Goal: Transaction & Acquisition: Purchase product/service

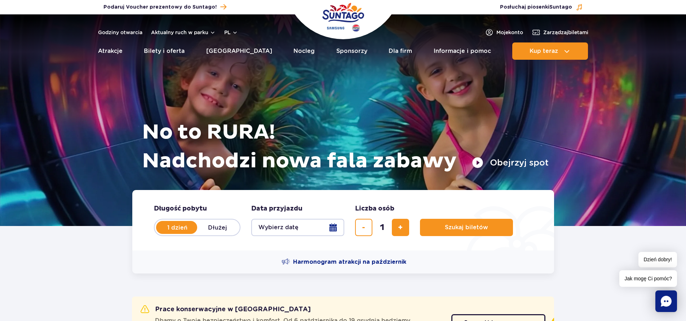
click at [277, 226] on button "Wybierz datę" at bounding box center [297, 227] width 93 height 17
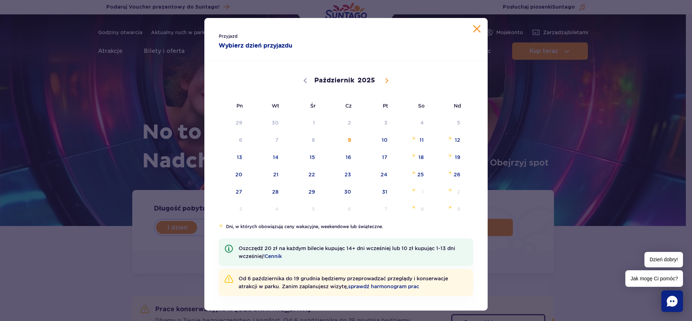
click at [382, 76] on span at bounding box center [387, 81] width 12 height 12
select select "10"
click at [237, 139] on span "3" at bounding box center [230, 140] width 36 height 17
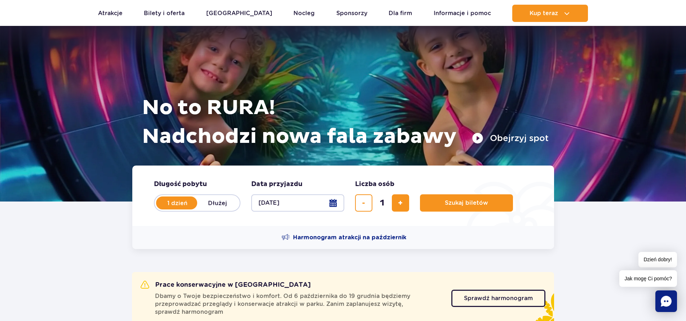
scroll to position [72, 0]
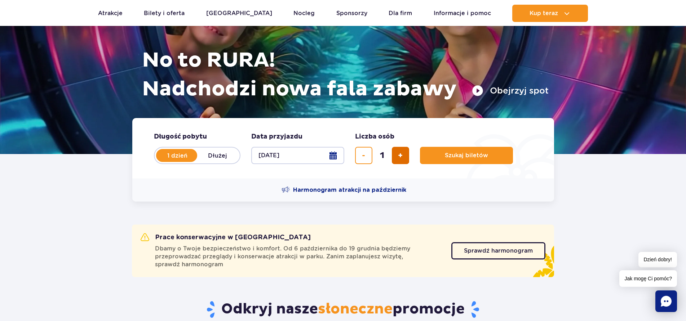
click at [397, 157] on button "dodaj bilet" at bounding box center [400, 155] width 17 height 17
type input "3"
click at [430, 156] on button "Szukaj biletów" at bounding box center [466, 155] width 93 height 17
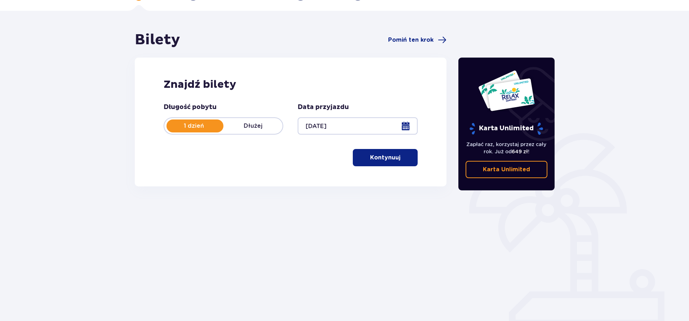
scroll to position [46, 0]
click at [368, 162] on button "Kontynuuj" at bounding box center [385, 157] width 65 height 17
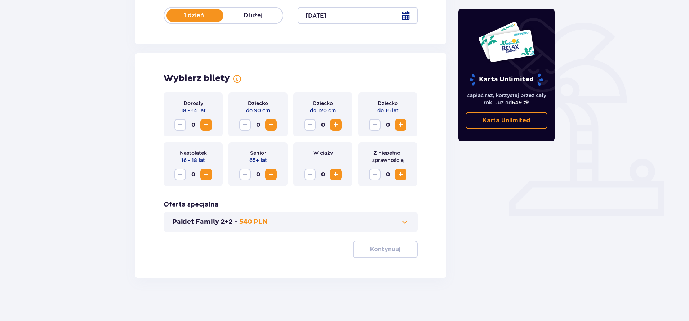
scroll to position [156, 0]
click at [204, 125] on span "Zwiększ" at bounding box center [206, 124] width 9 height 9
click at [206, 125] on span "Zwiększ" at bounding box center [206, 124] width 9 height 9
click at [336, 124] on span "Zwiększ" at bounding box center [336, 124] width 9 height 9
click at [380, 248] on p "Kontynuuj" at bounding box center [385, 249] width 30 height 8
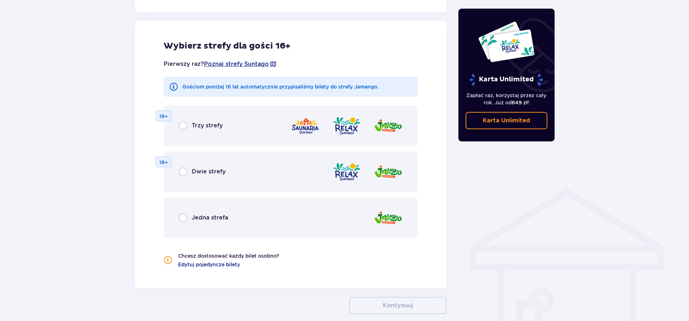
scroll to position [400, 0]
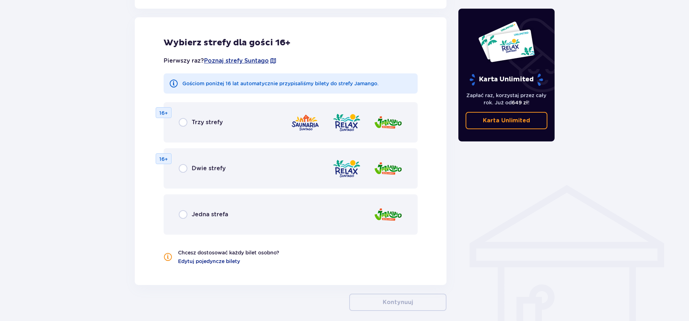
click at [184, 170] on input "radio" at bounding box center [183, 168] width 9 height 9
radio input "true"
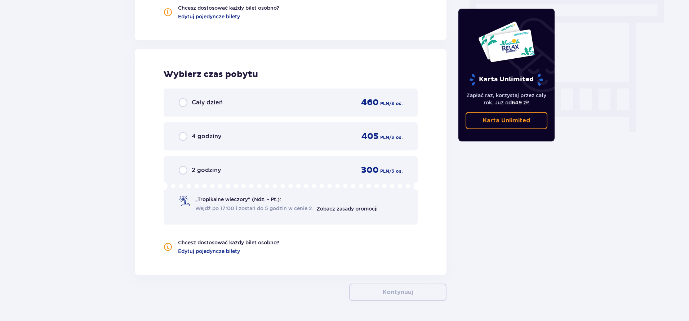
scroll to position [632, 0]
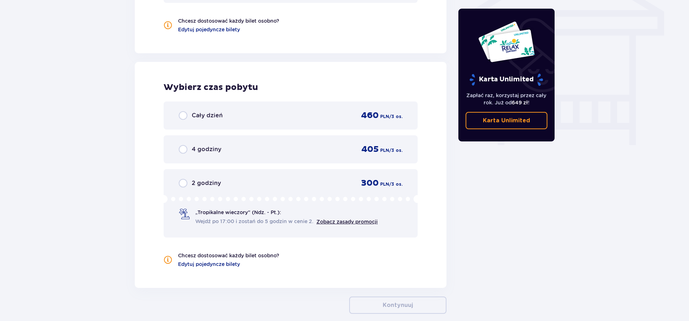
click at [183, 115] on input "radio" at bounding box center [183, 115] width 9 height 9
radio input "true"
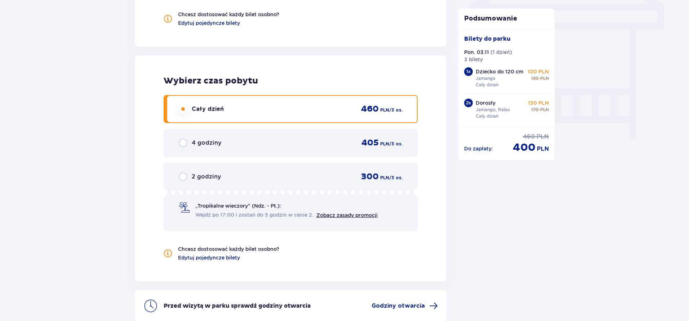
scroll to position [709, 0]
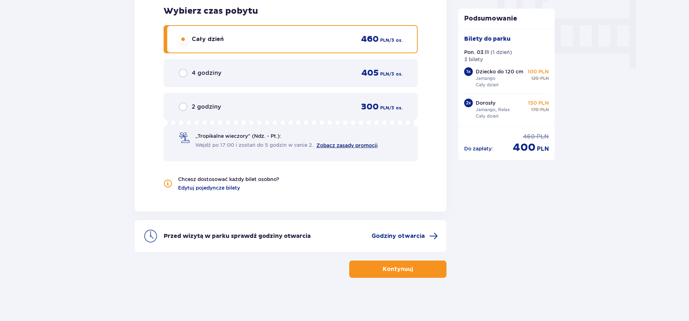
click at [339, 143] on link "Zobacz zasady promocji" at bounding box center [346, 146] width 61 height 6
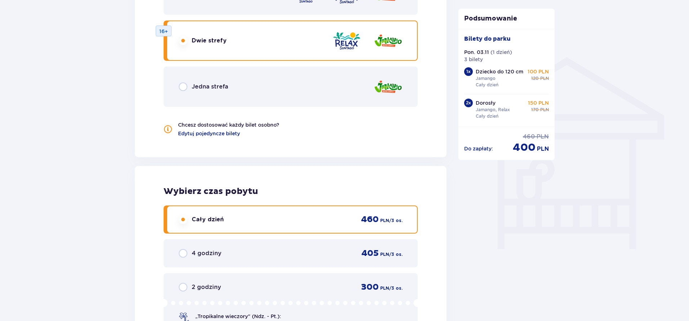
scroll to position [492, 0]
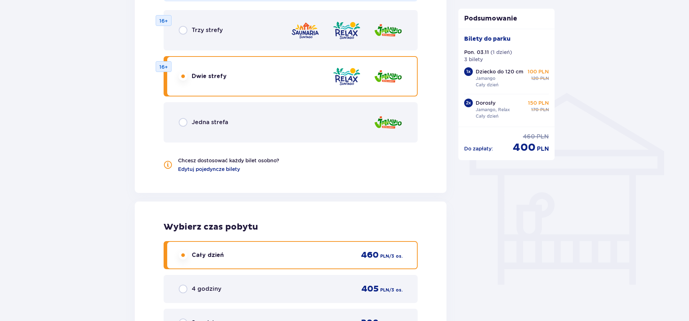
click at [207, 28] on span "Trzy strefy" at bounding box center [207, 30] width 31 height 8
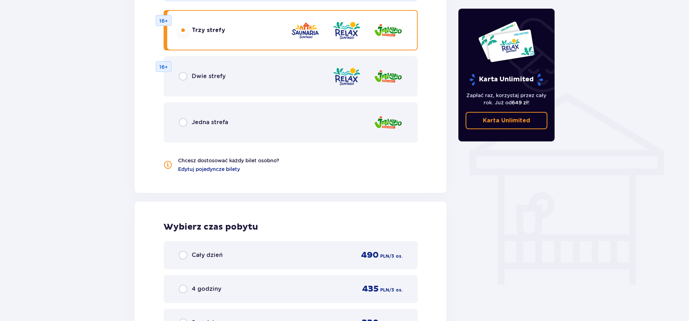
scroll to position [668, 0]
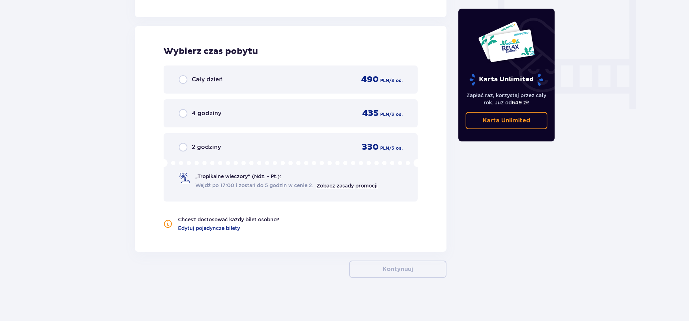
click at [181, 77] on input "radio" at bounding box center [183, 79] width 9 height 9
radio input "true"
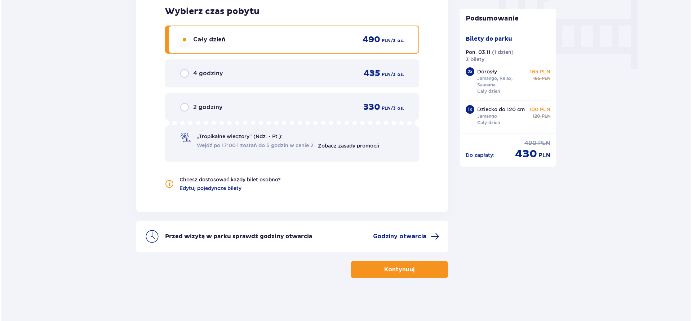
scroll to position [709, 0]
click at [403, 233] on span "Godziny otwarcia" at bounding box center [398, 236] width 53 height 8
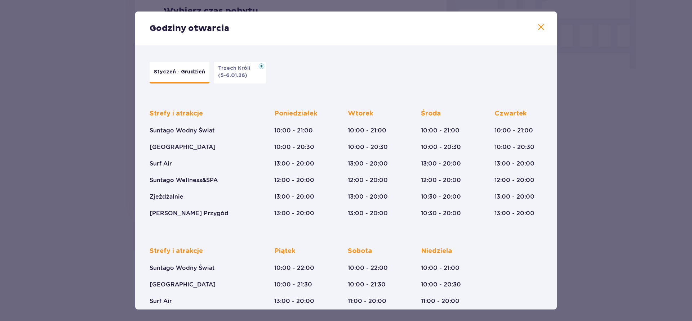
click at [538, 27] on span at bounding box center [541, 27] width 9 height 9
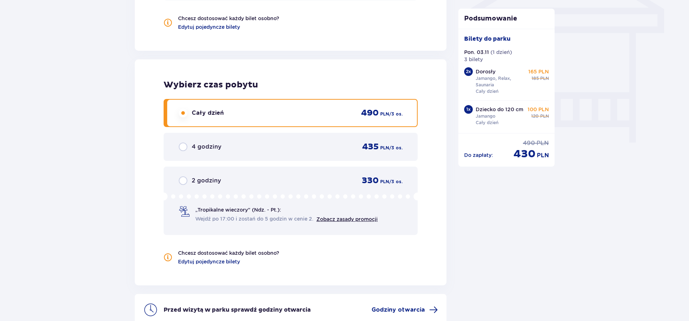
scroll to position [577, 0]
